Goal: Task Accomplishment & Management: Use online tool/utility

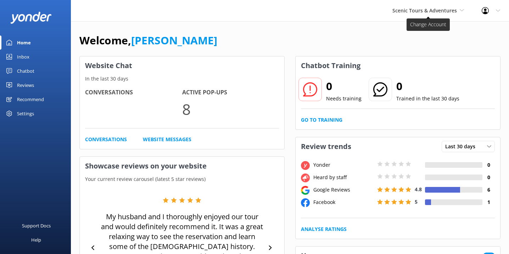
click at [445, 14] on span "Scenic Tours & Adventures" at bounding box center [429, 11] width 72 height 8
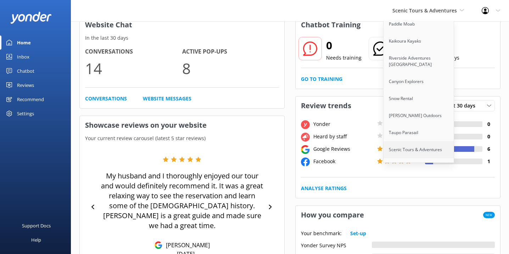
scroll to position [83, 0]
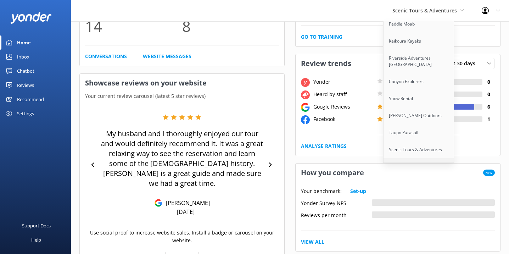
click at [427, 158] on link "Wings Air Helicopters" at bounding box center [419, 166] width 71 height 17
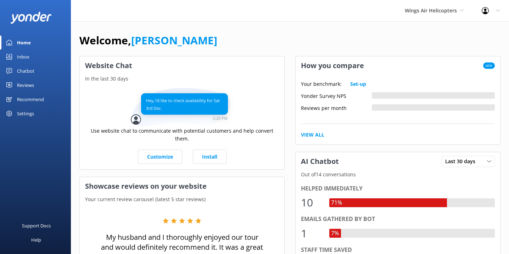
click at [35, 68] on link "Chatbot" at bounding box center [35, 71] width 71 height 14
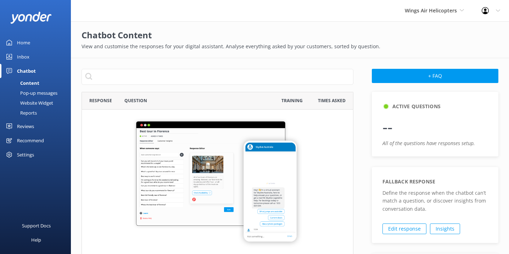
click at [54, 90] on div "Pop-up messages" at bounding box center [30, 93] width 53 height 10
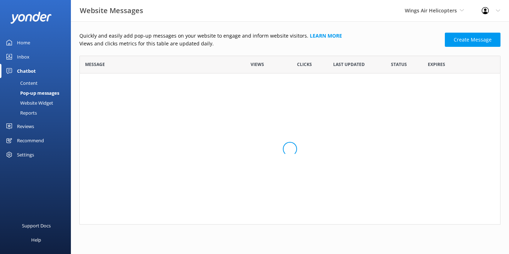
scroll to position [169, 421]
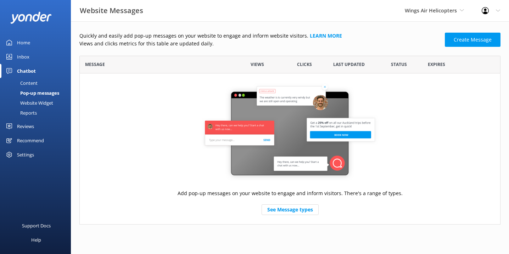
click at [42, 104] on div "Website Widget" at bounding box center [28, 103] width 49 height 10
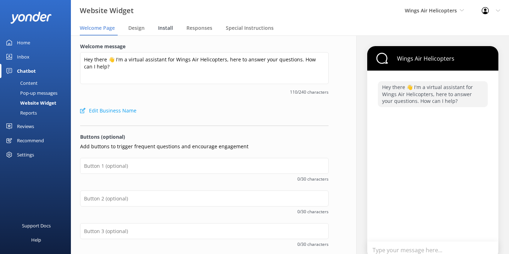
click at [165, 31] on span "Install" at bounding box center [165, 27] width 15 height 7
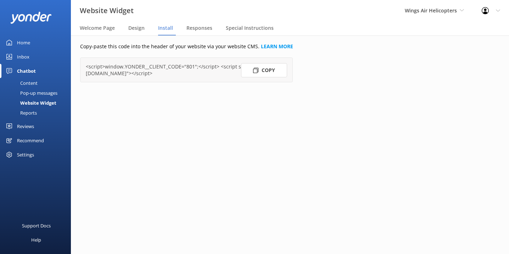
click at [29, 42] on div "Home" at bounding box center [23, 42] width 13 height 14
